Goal: Transaction & Acquisition: Book appointment/travel/reservation

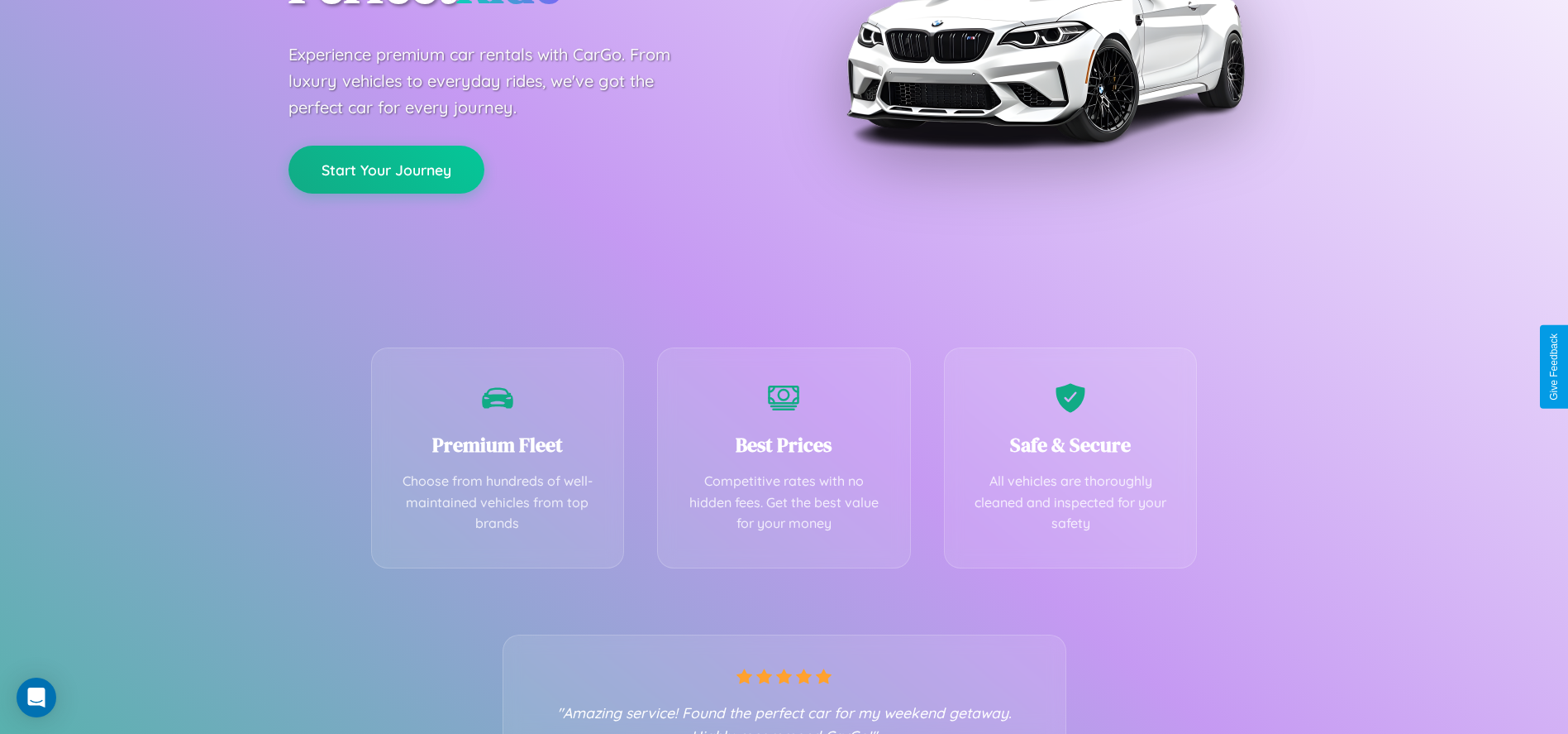
scroll to position [340, 0]
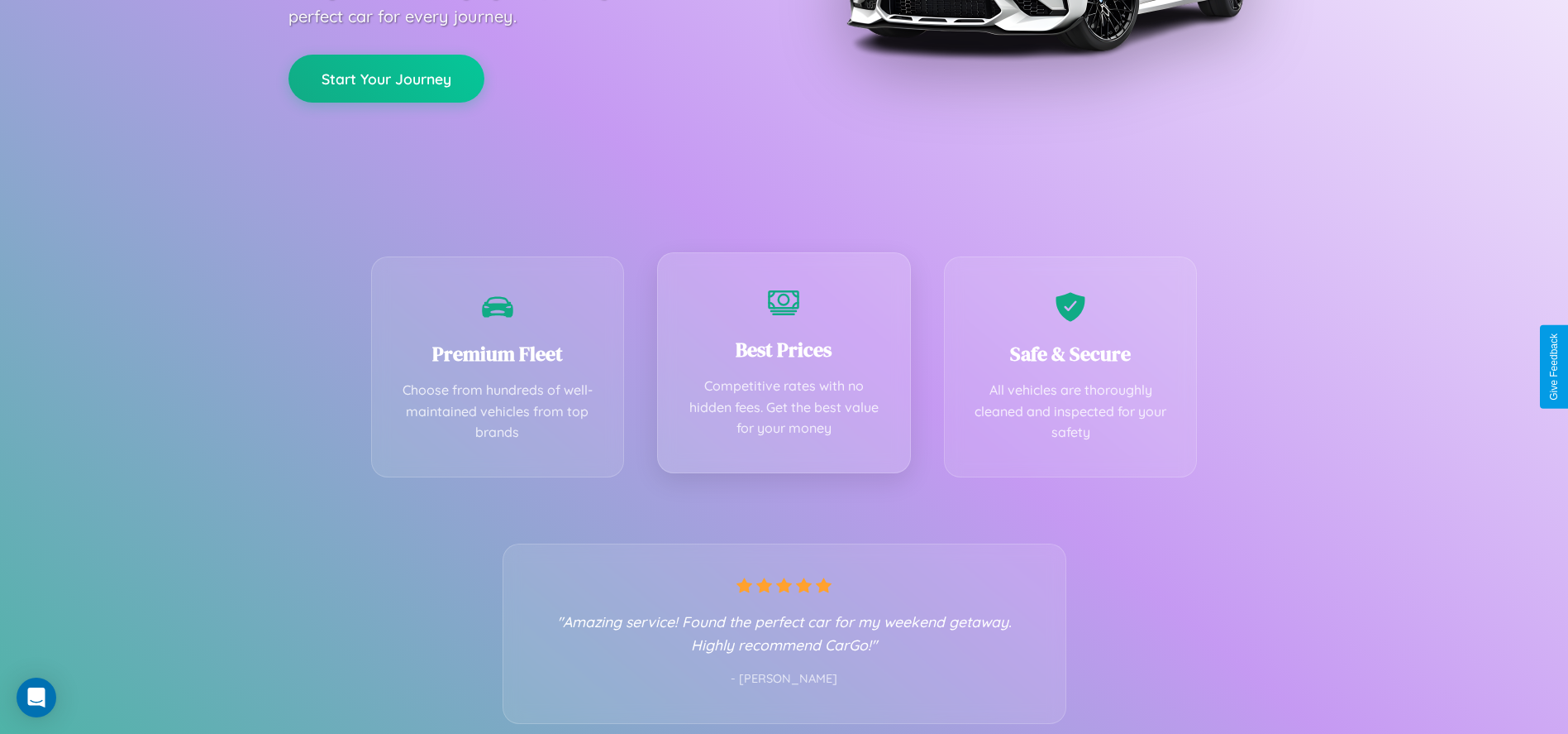
click at [784, 367] on div "Best Prices Competitive rates with no hidden fees. Get the best value for your …" at bounding box center [784, 363] width 254 height 221
click at [386, 76] on button "Start Your Journey" at bounding box center [386, 77] width 196 height 48
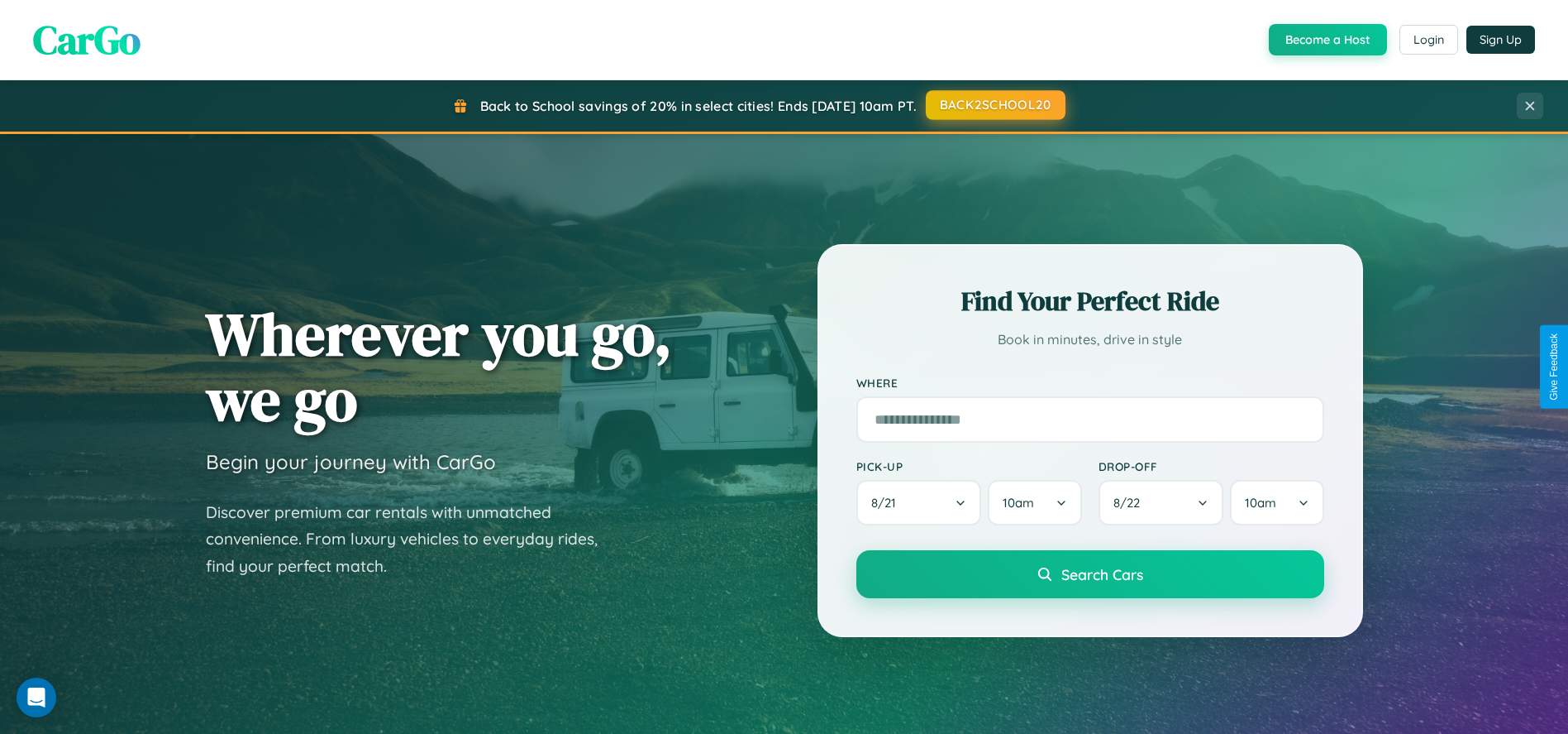
click at [995, 106] on button "BACK2SCHOOL20" at bounding box center [995, 105] width 139 height 30
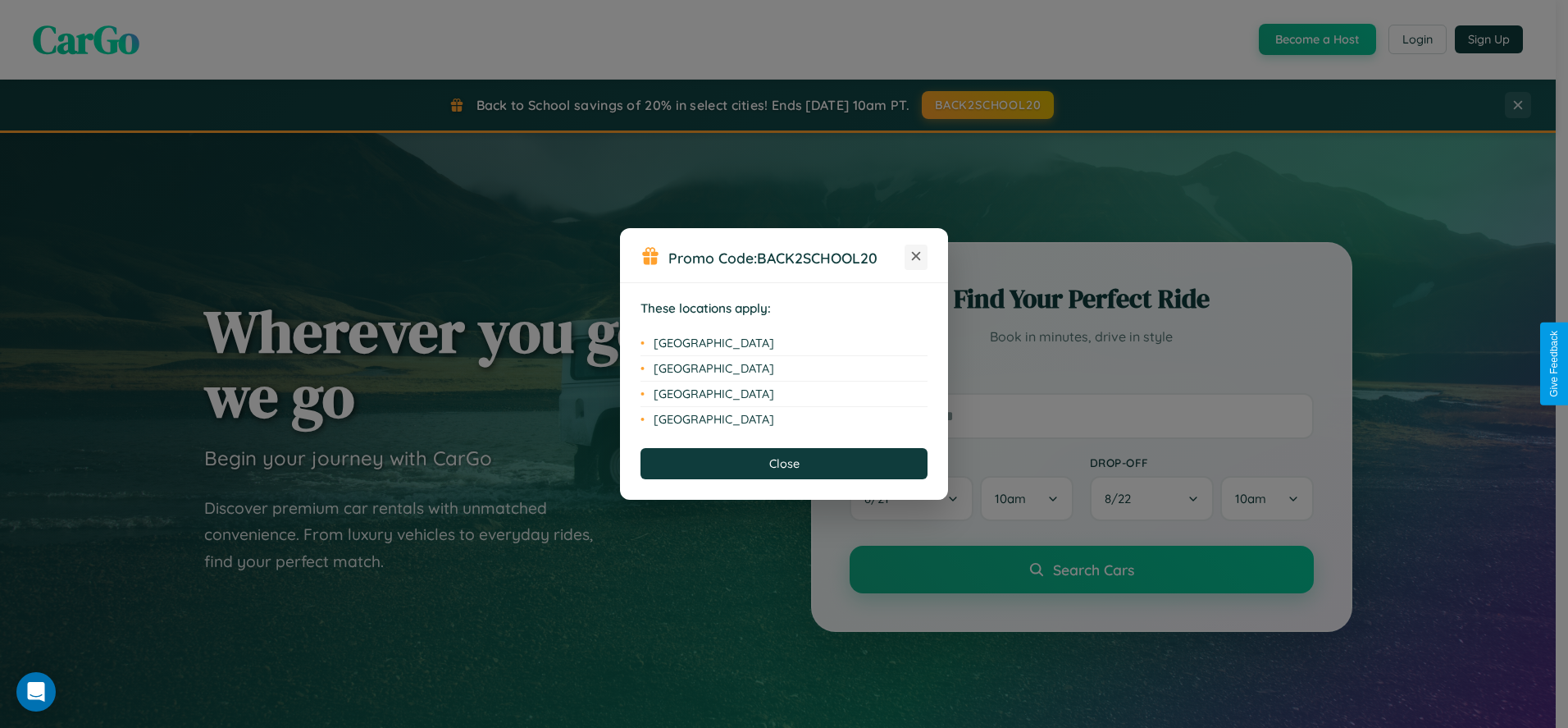
click at [917, 257] on icon at bounding box center [916, 256] width 9 height 9
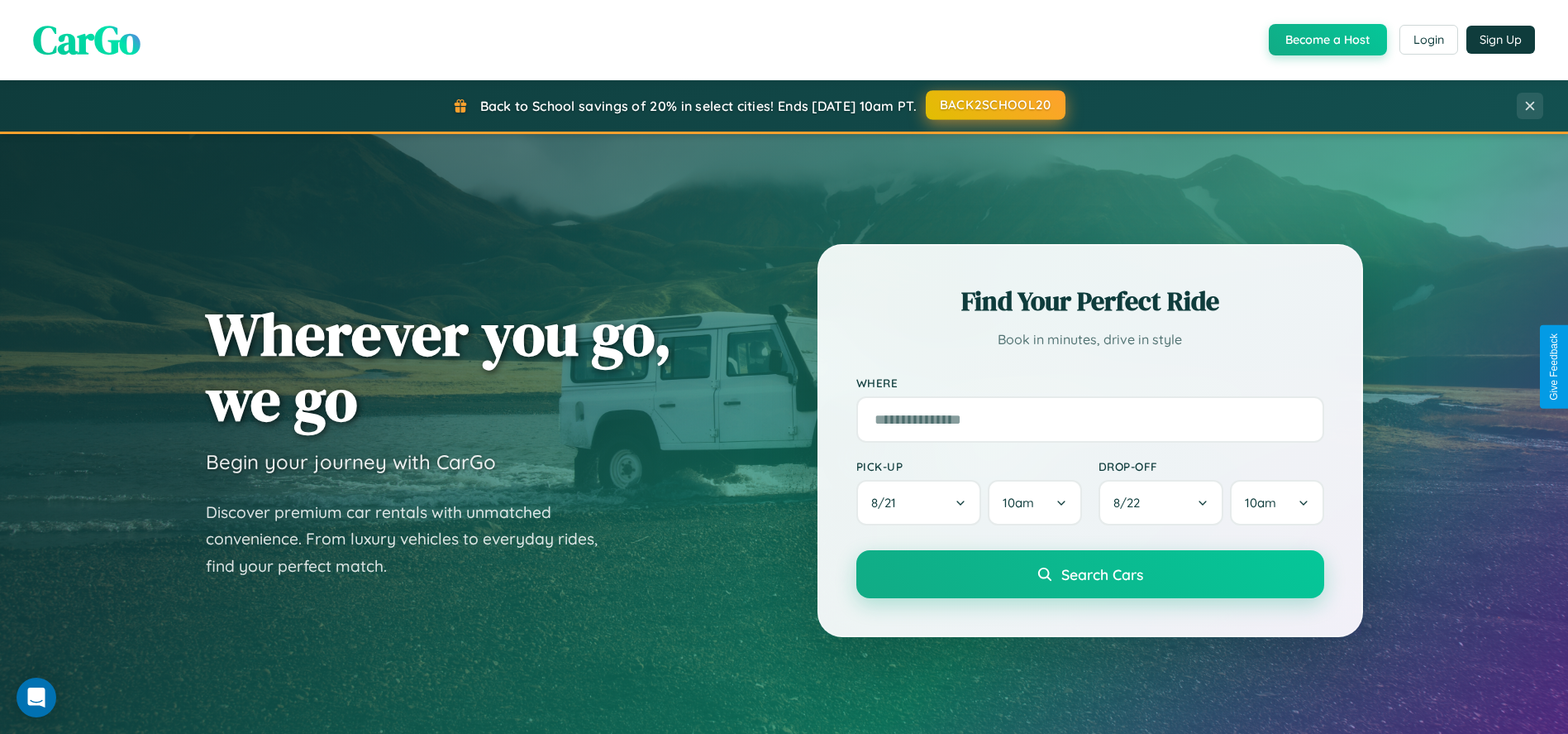
click at [995, 105] on button "BACK2SCHOOL20" at bounding box center [995, 105] width 139 height 30
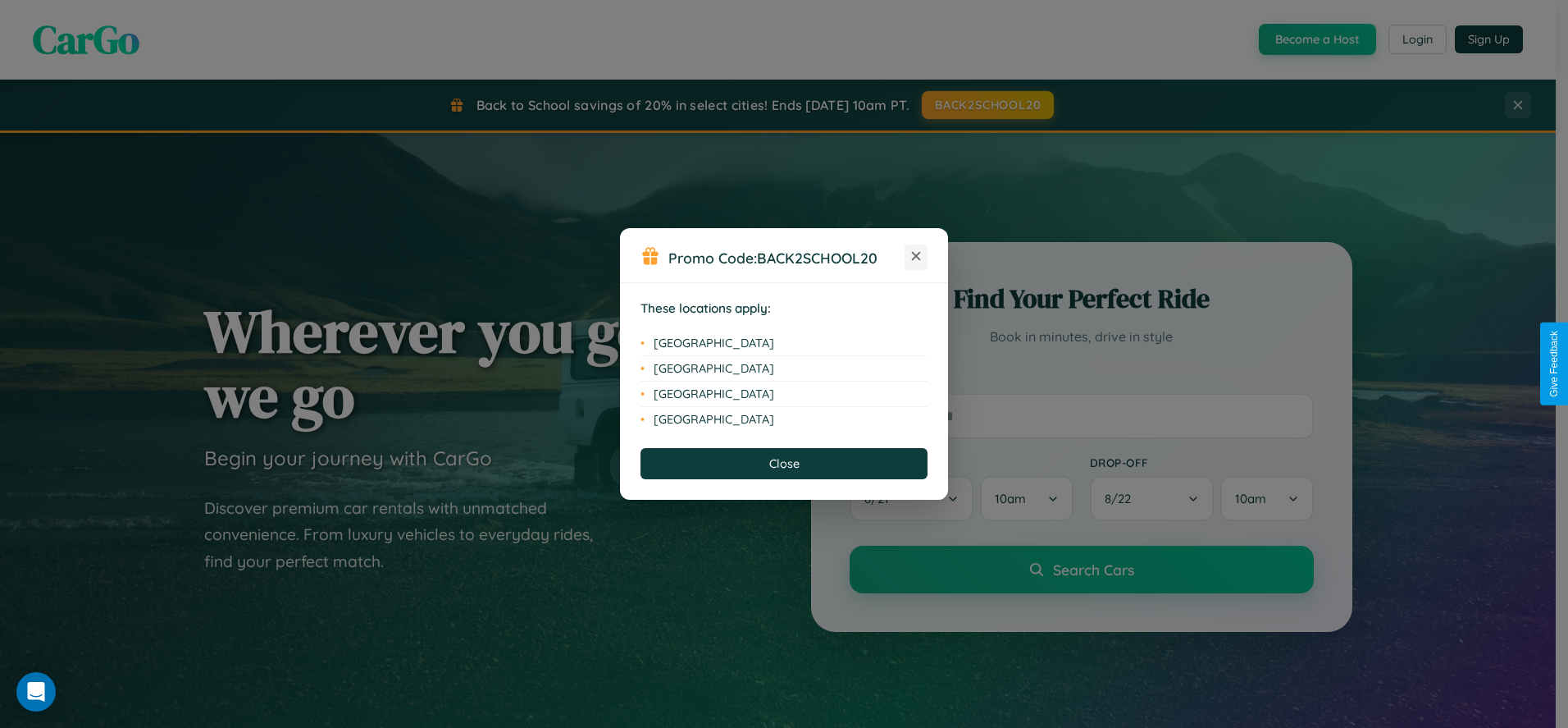
click at [917, 257] on icon at bounding box center [916, 256] width 9 height 9
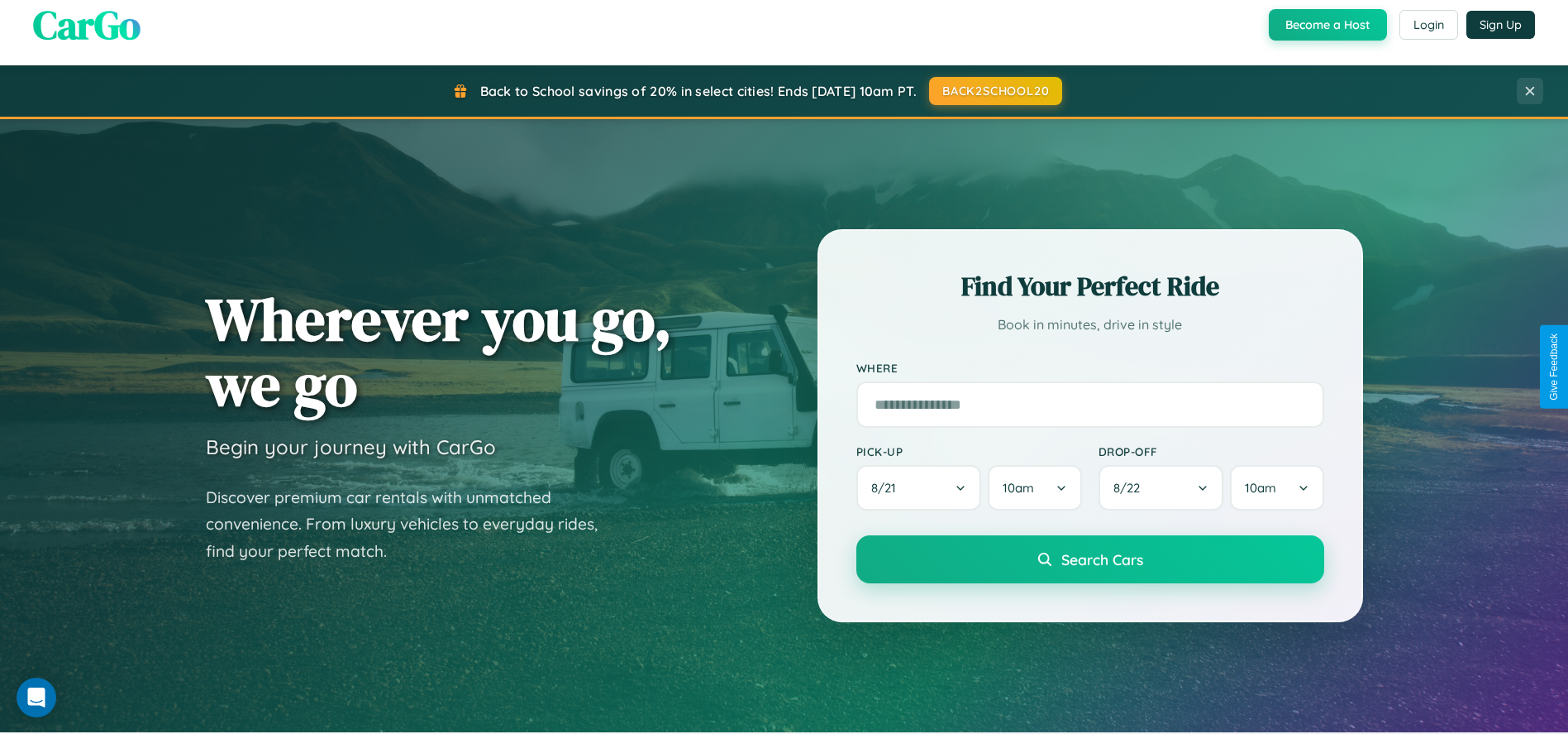
scroll to position [1133, 0]
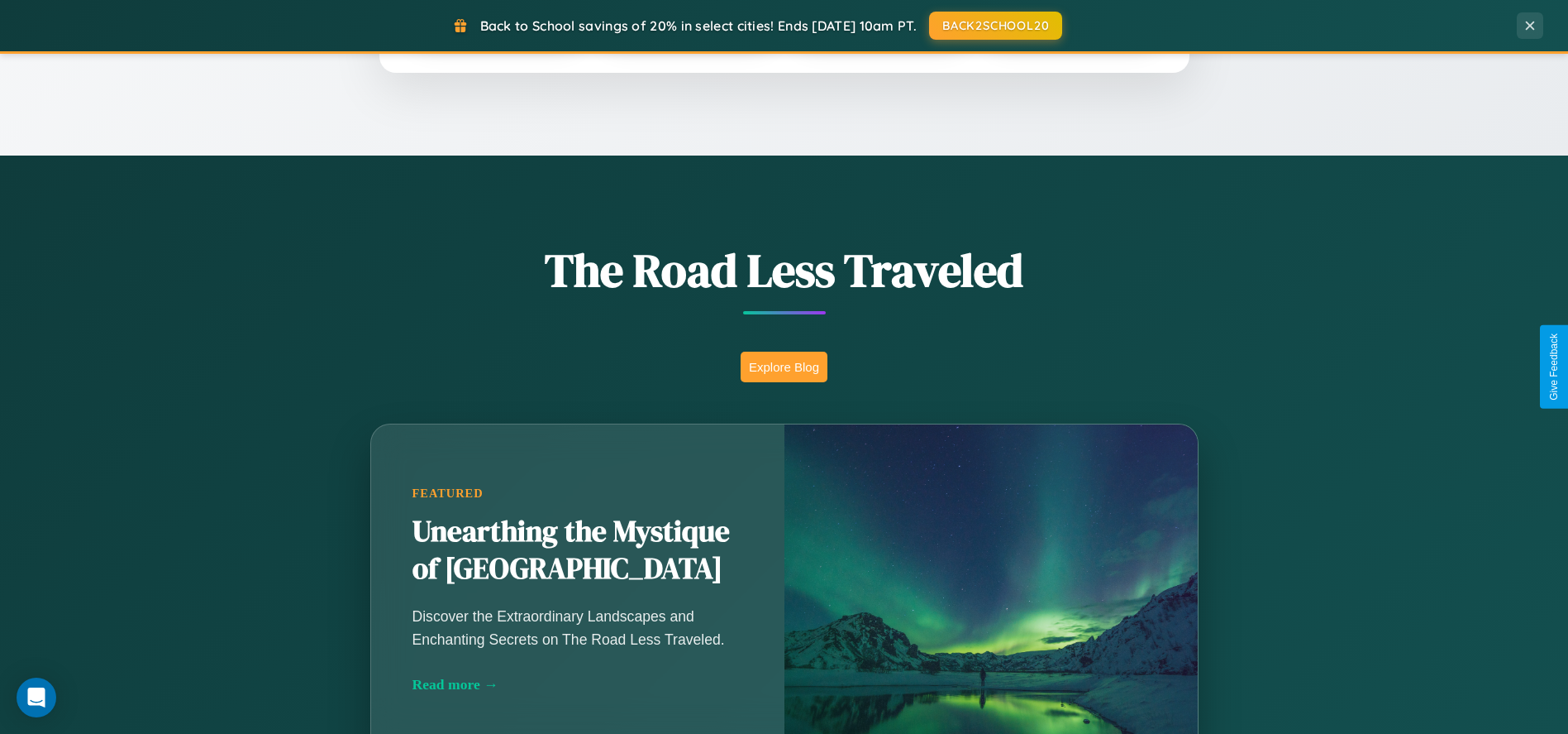
click at [784, 367] on button "Explore Blog" at bounding box center [784, 367] width 87 height 31
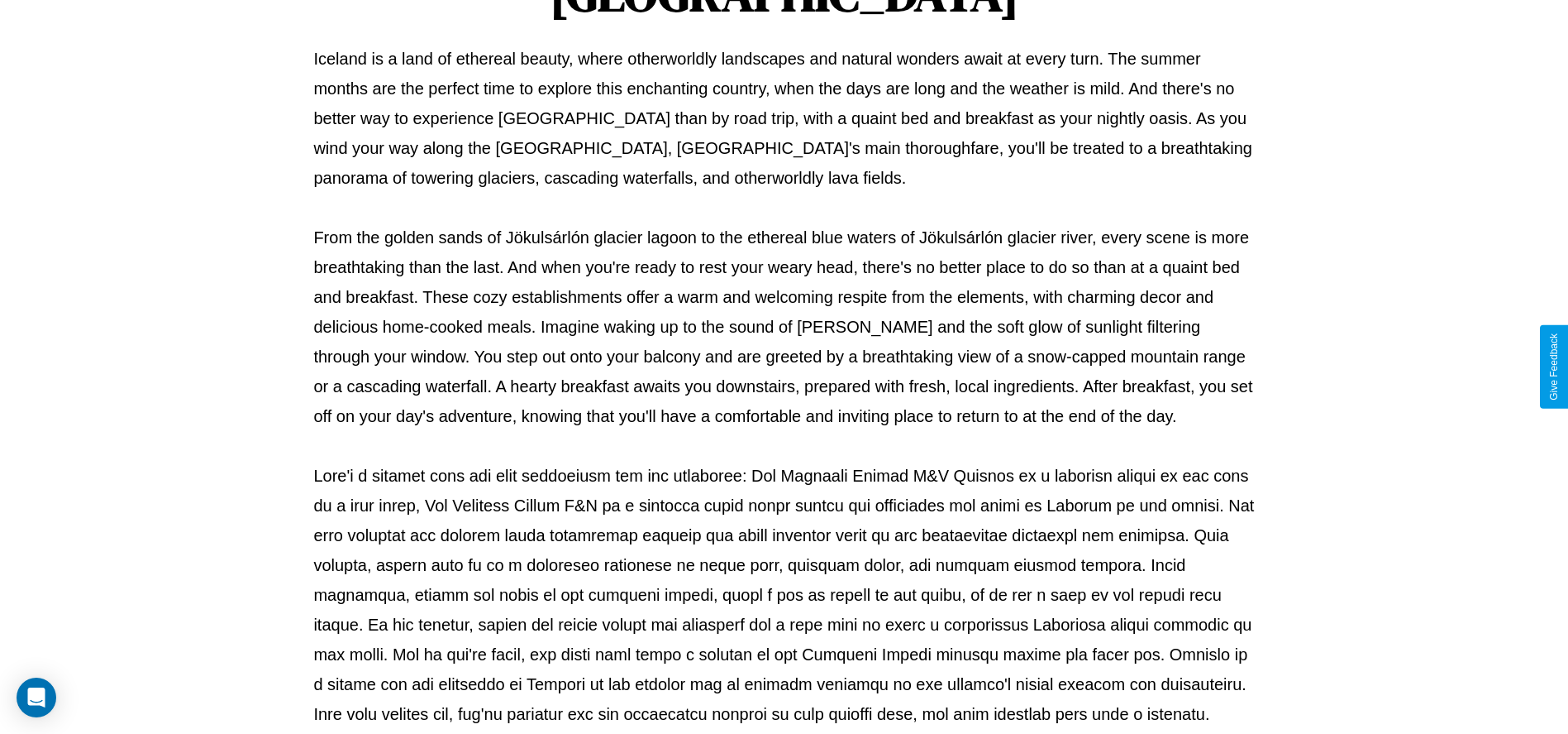
scroll to position [548, 0]
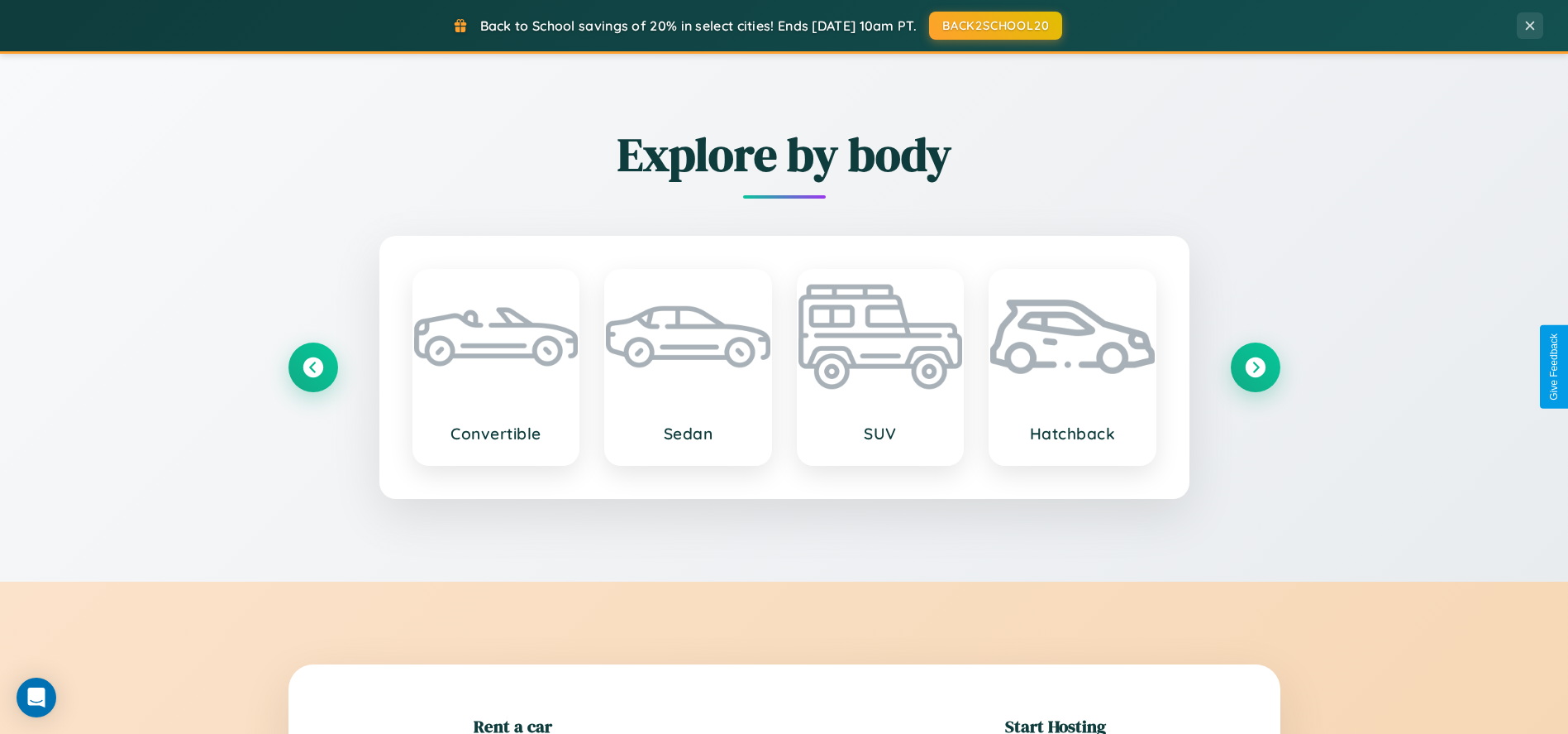
scroll to position [366, 0]
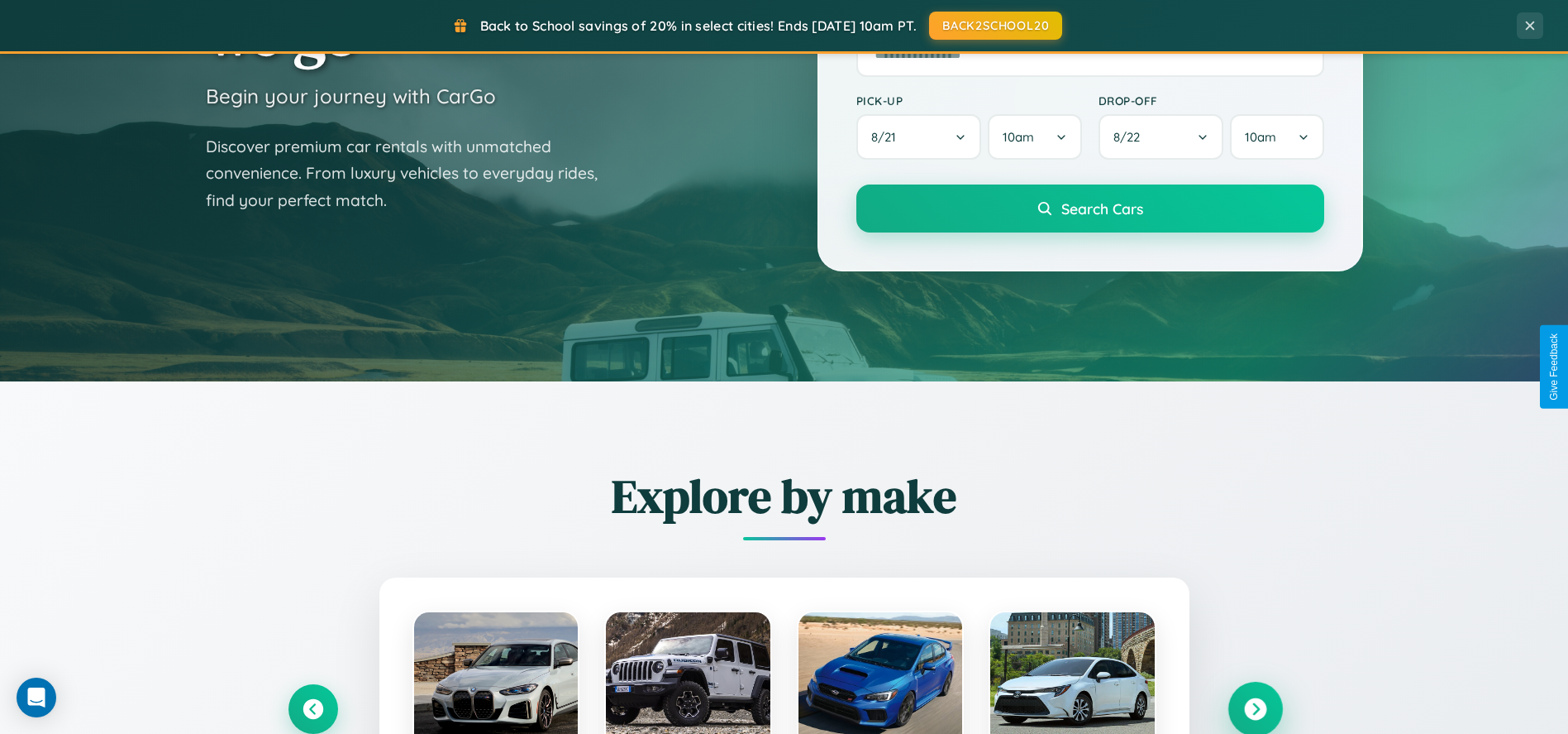
click at [1256, 708] on icon at bounding box center [1255, 708] width 22 height 22
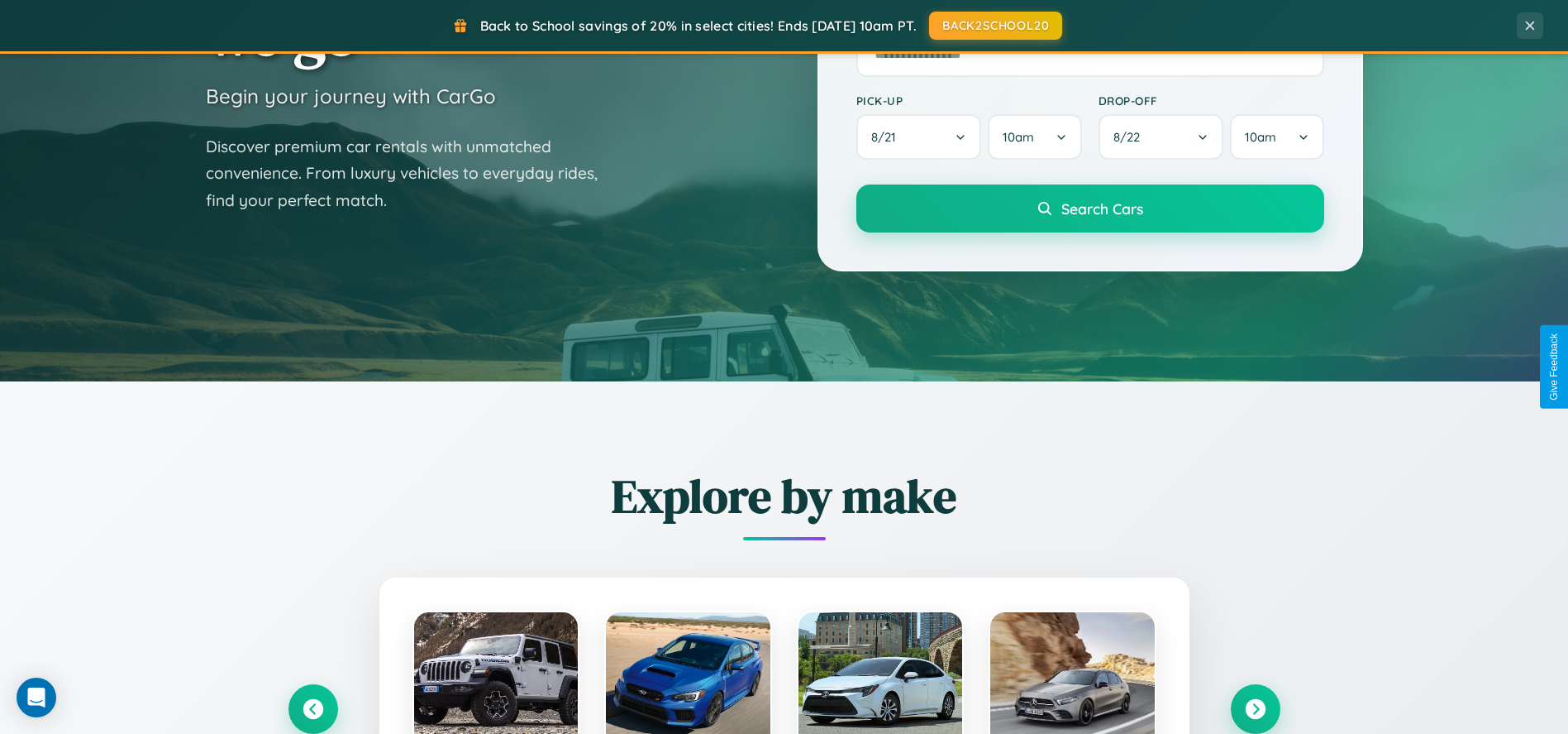
scroll to position [1664, 0]
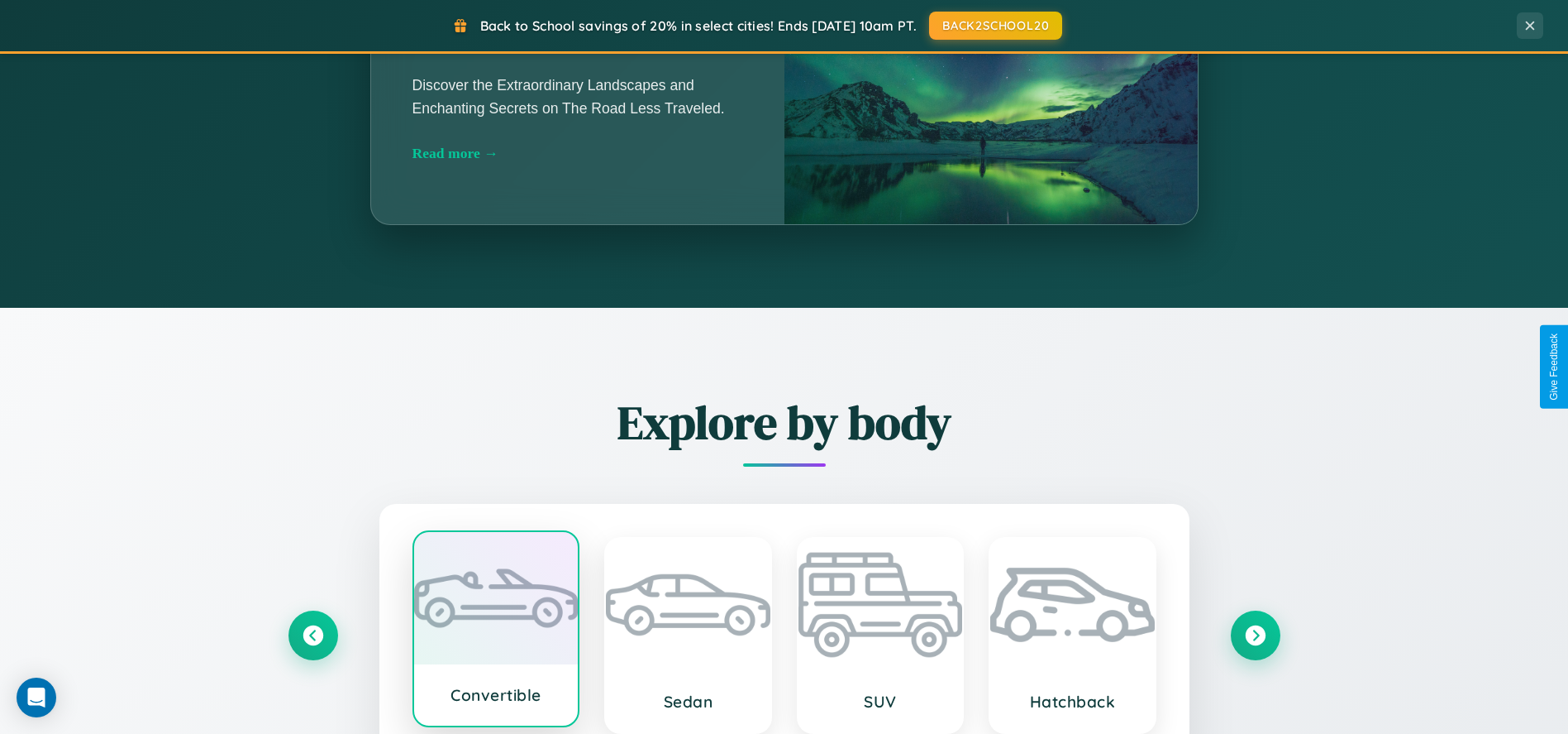
click at [495, 635] on div at bounding box center [496, 598] width 164 height 133
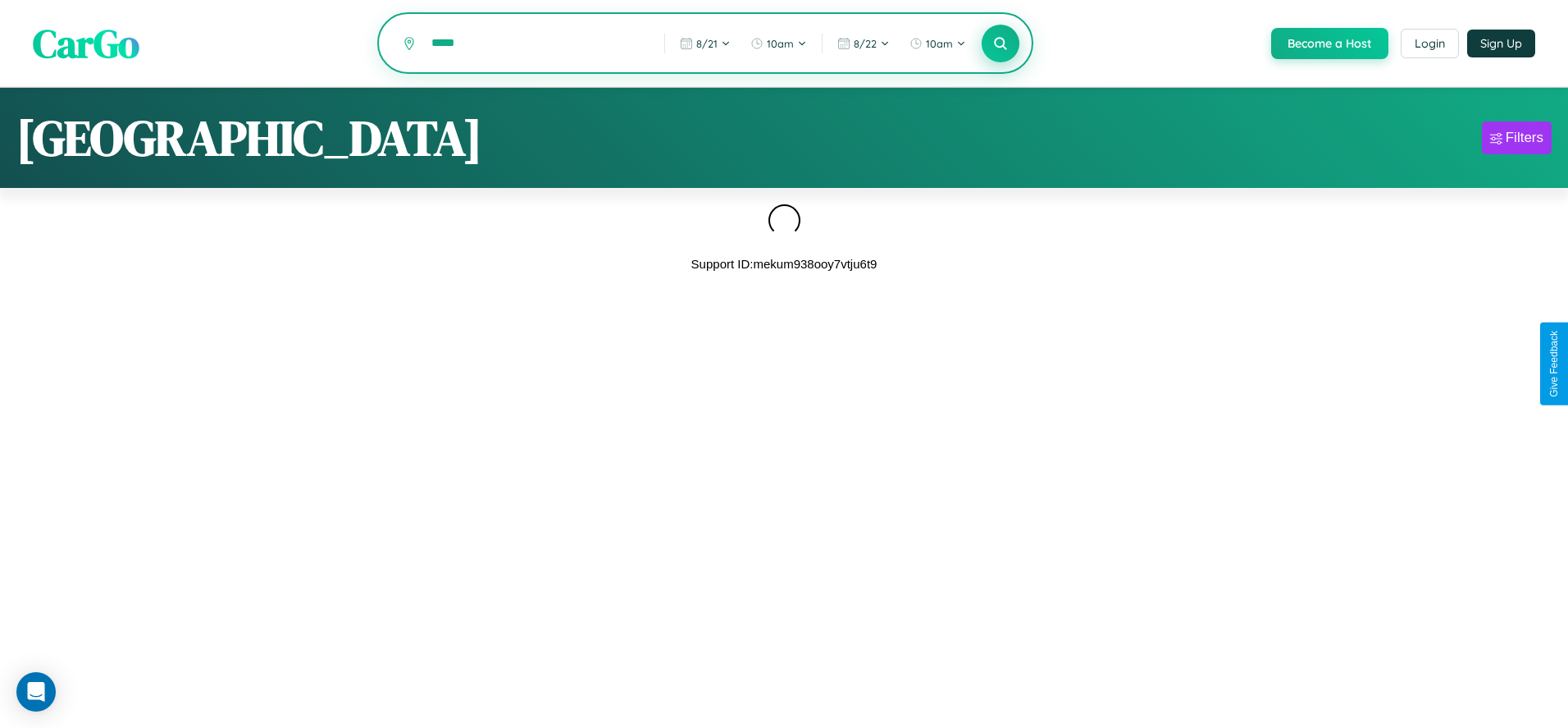
type input "*****"
click at [1000, 44] on icon at bounding box center [1001, 43] width 15 height 15
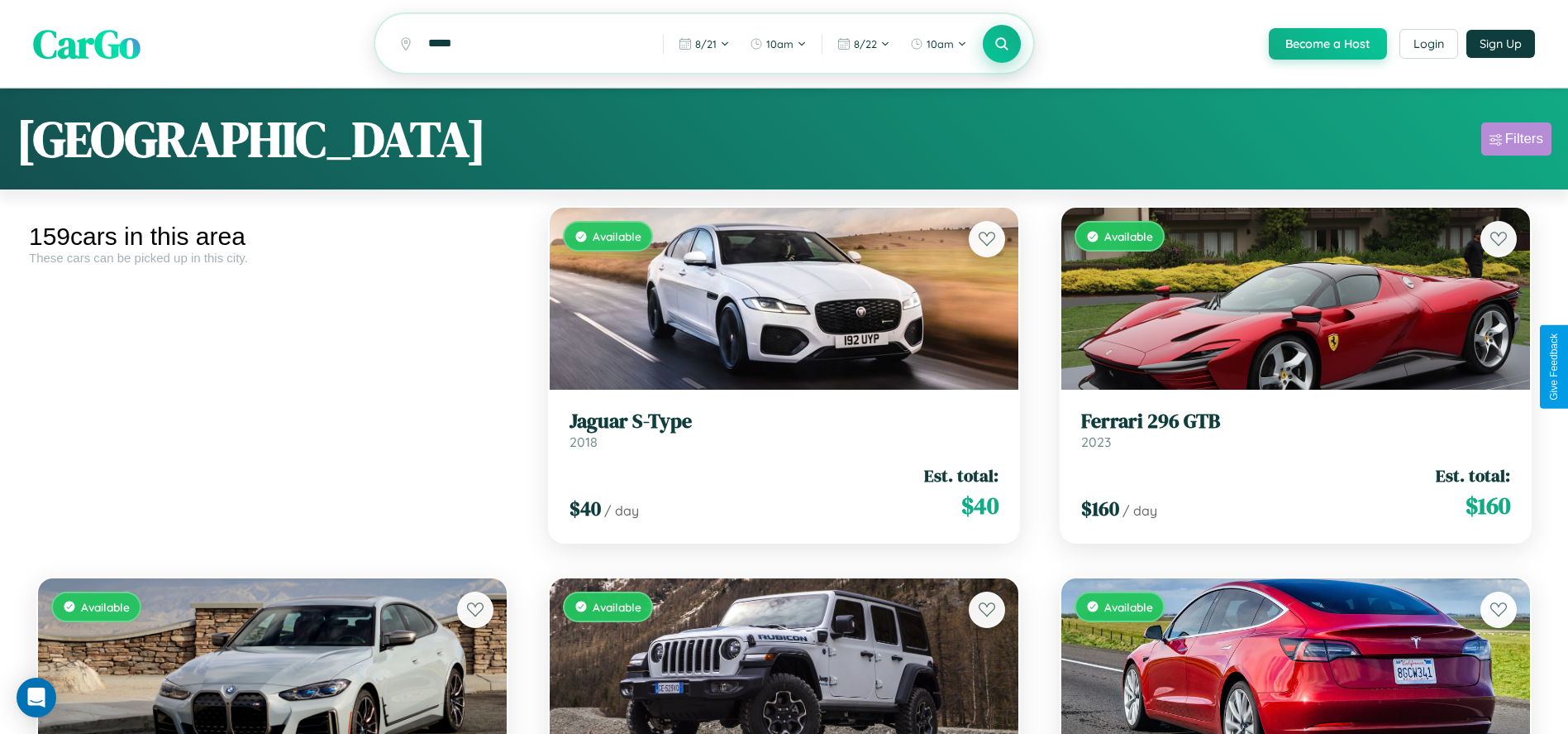
click at [1516, 141] on div "Filters" at bounding box center [1525, 139] width 38 height 16
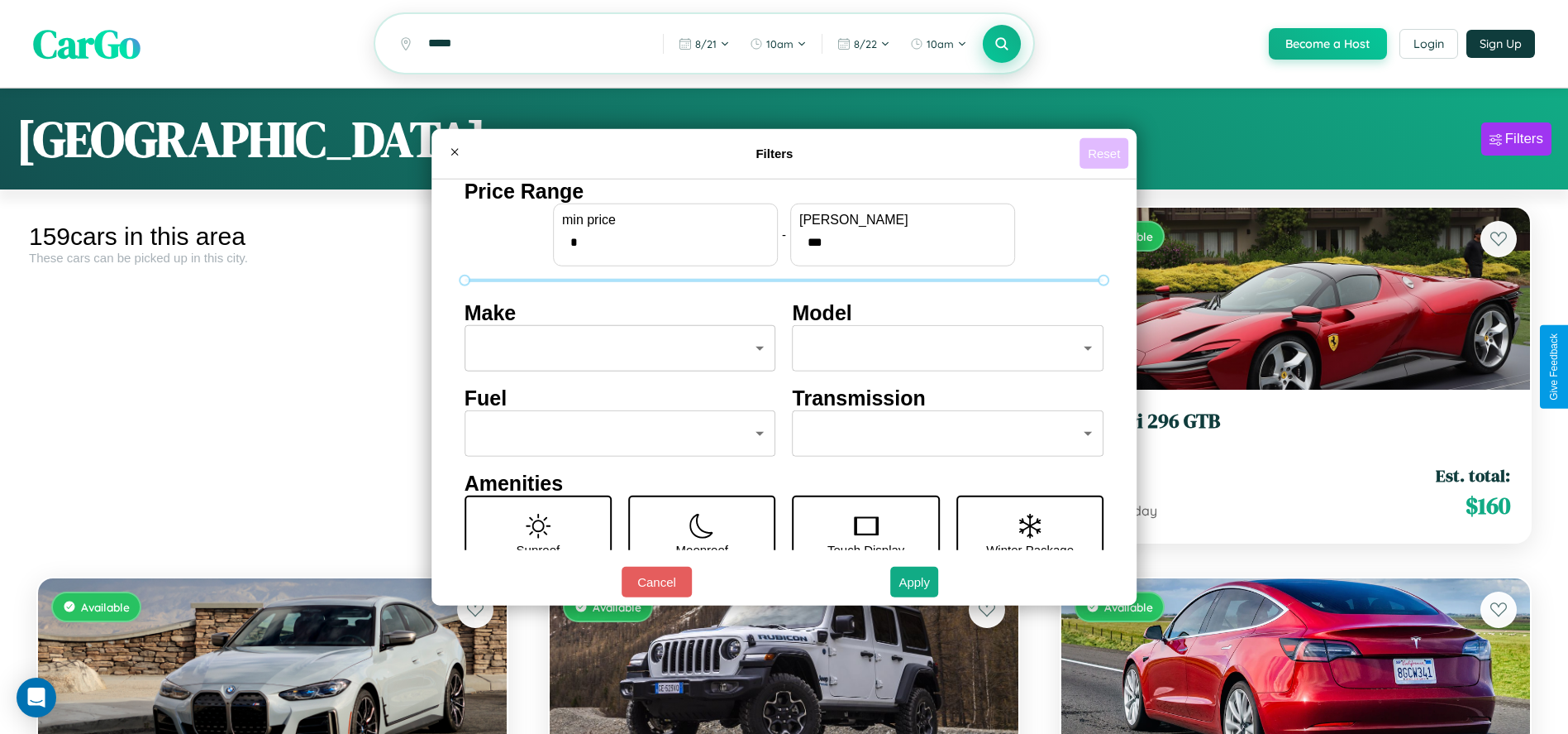
click at [1108, 153] on button "Reset" at bounding box center [1104, 154] width 49 height 31
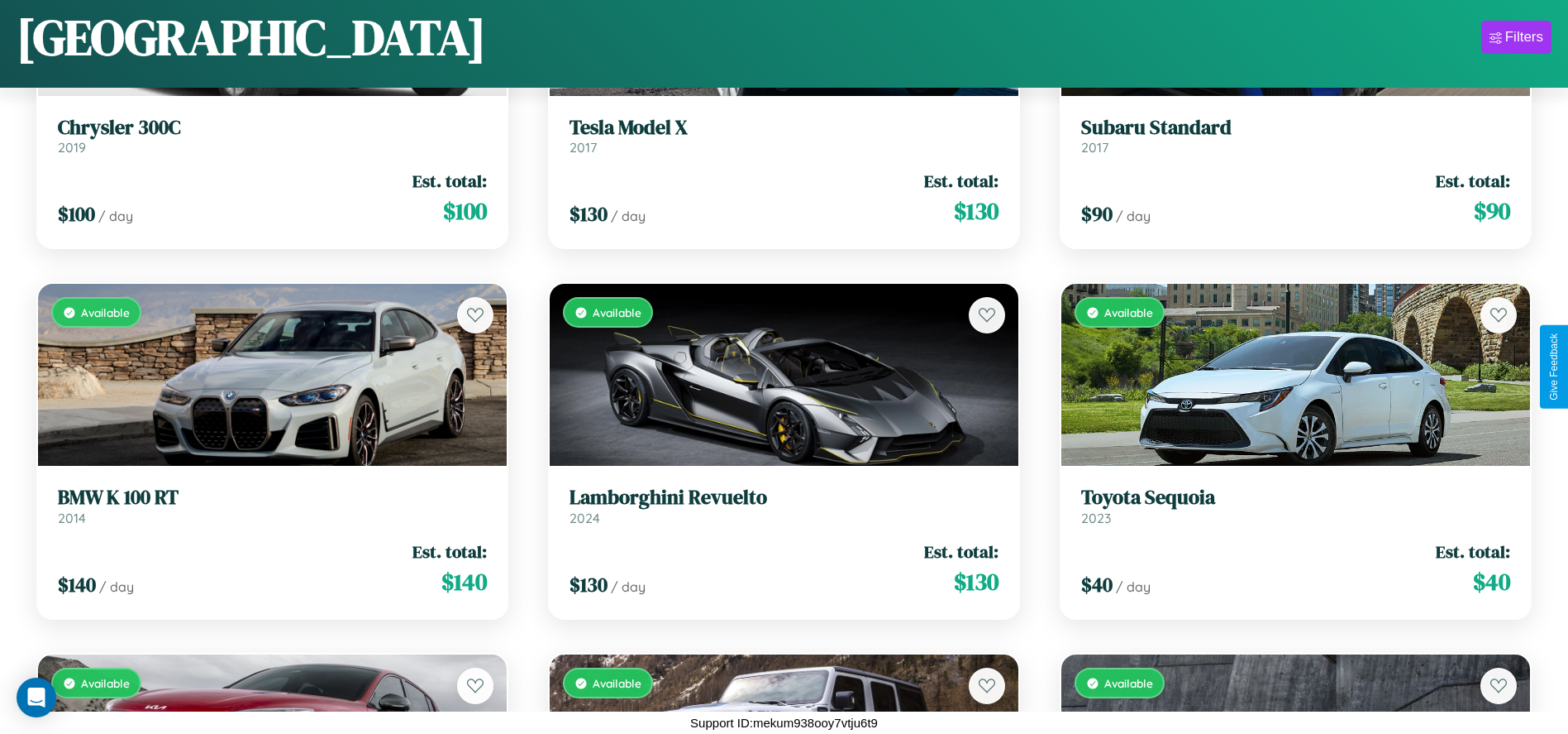
scroll to position [1726, 0]
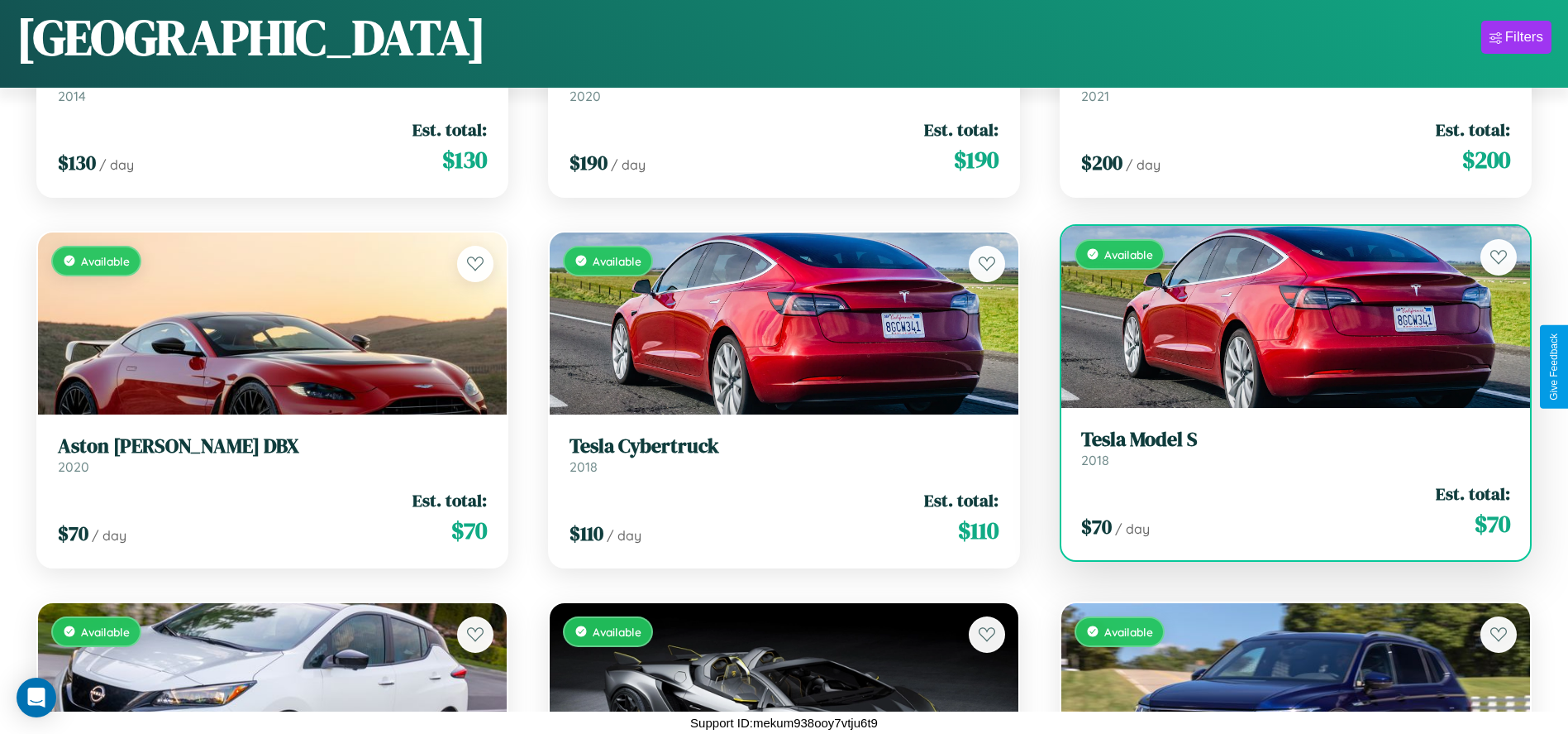
click at [1285, 452] on link "Tesla Model S 2018" at bounding box center [1296, 448] width 429 height 40
